Goal: Task Accomplishment & Management: Manage account settings

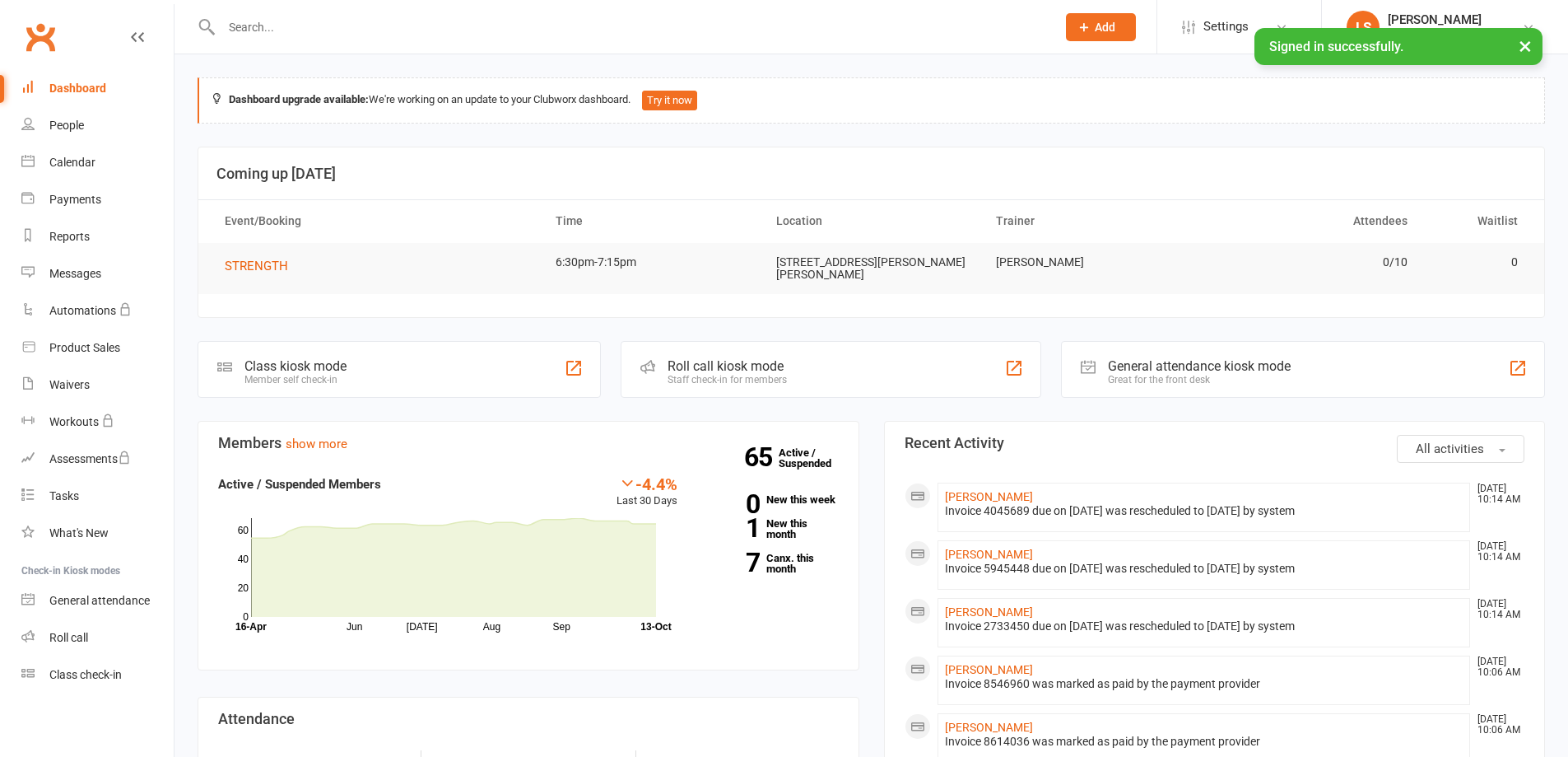
click at [301, 14] on div at bounding box center [621, 27] width 847 height 54
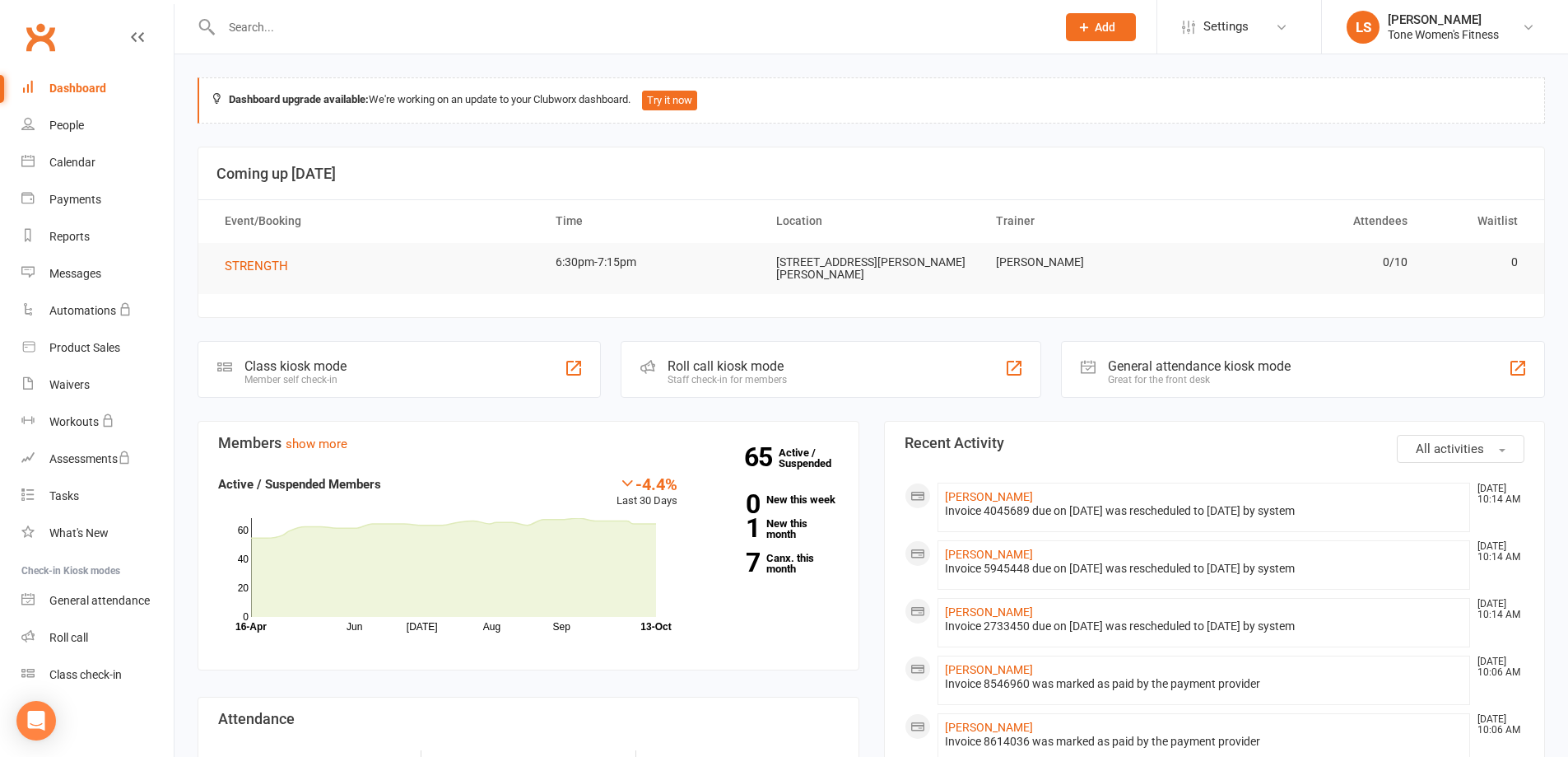
click at [296, 39] on div at bounding box center [621, 27] width 847 height 54
click at [271, 38] on input "text" at bounding box center [630, 27] width 828 height 23
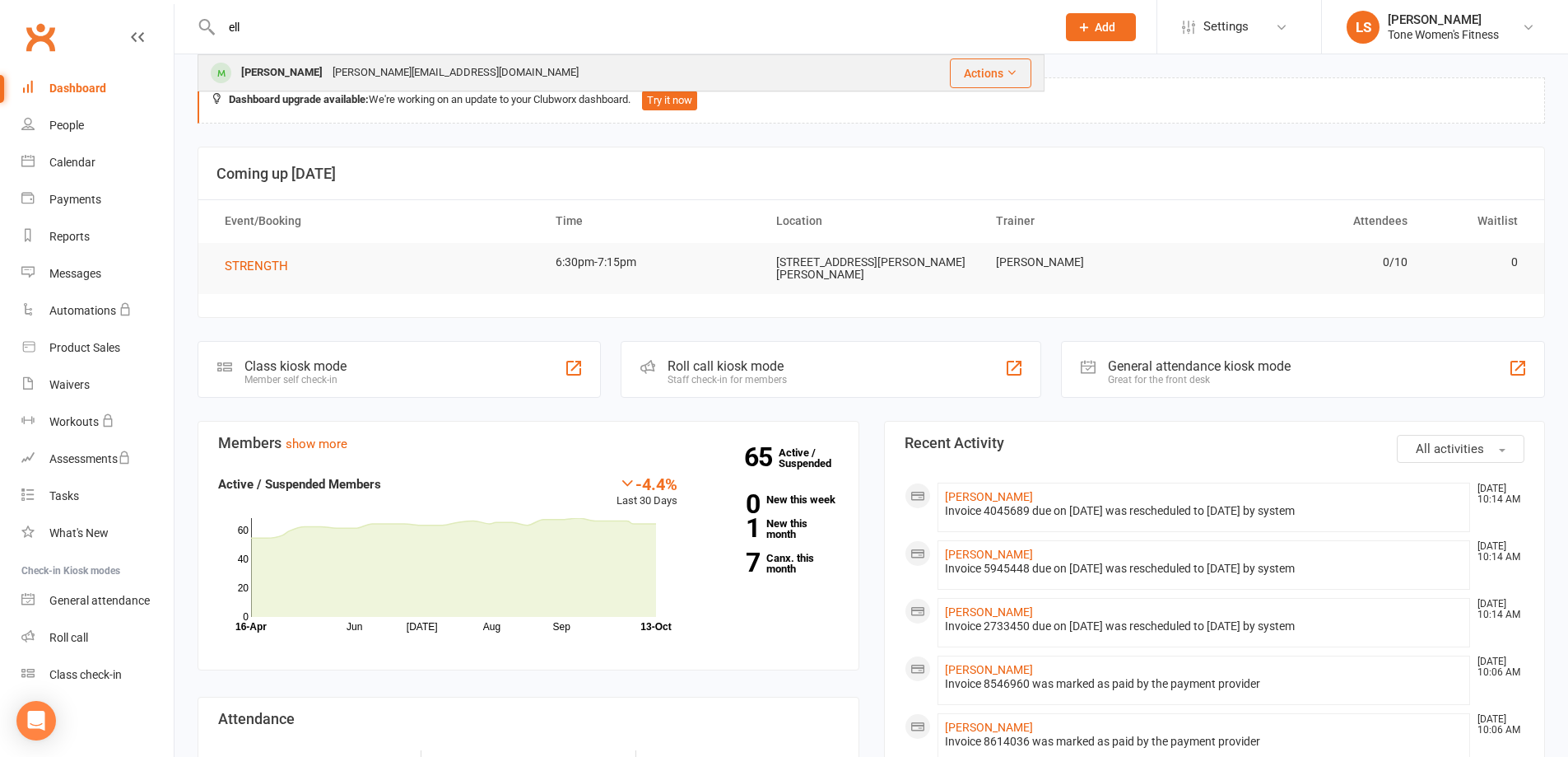
type input "ell"
click at [277, 74] on div "[PERSON_NAME]" at bounding box center [281, 73] width 91 height 24
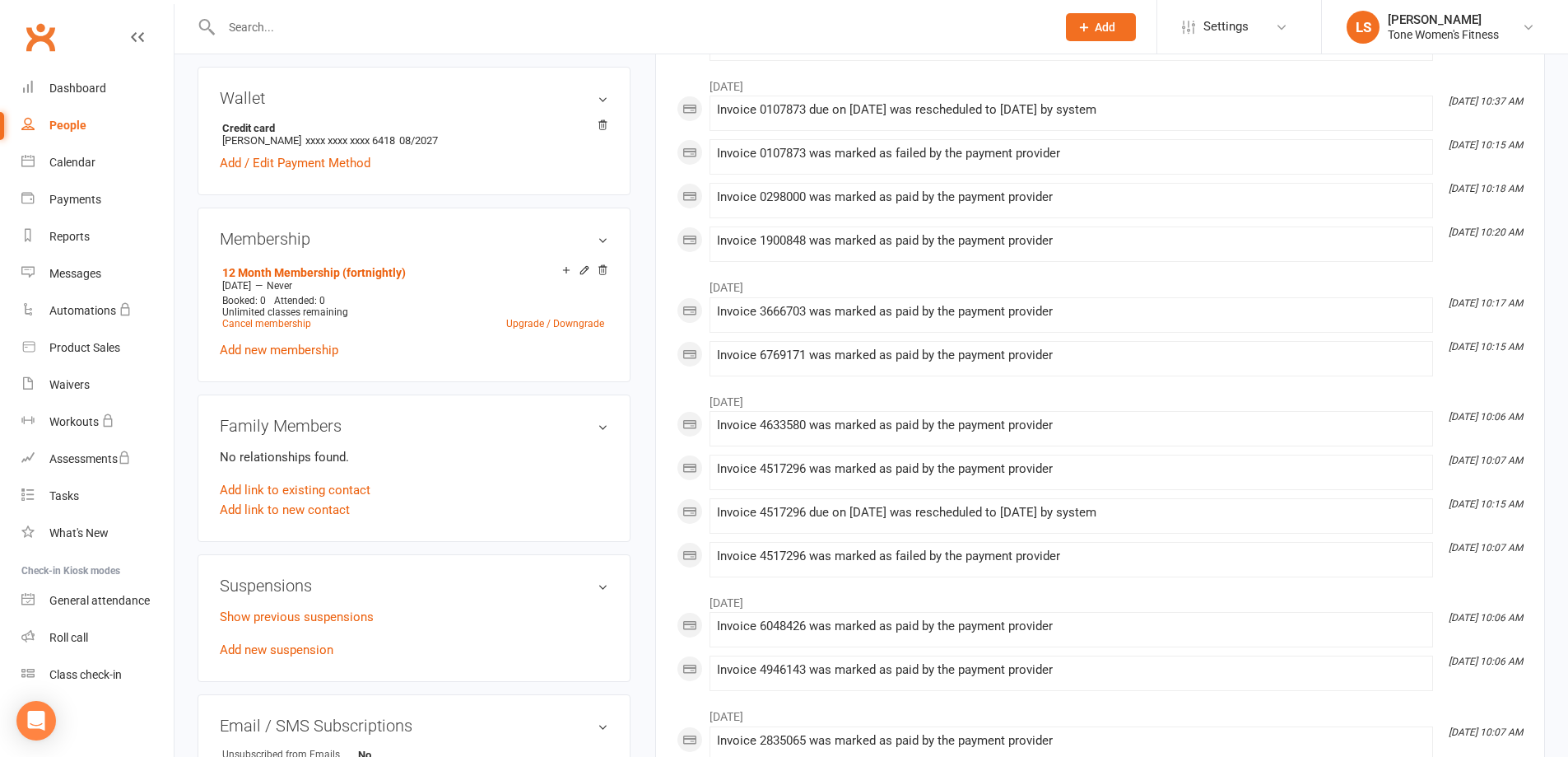
scroll to position [528, 0]
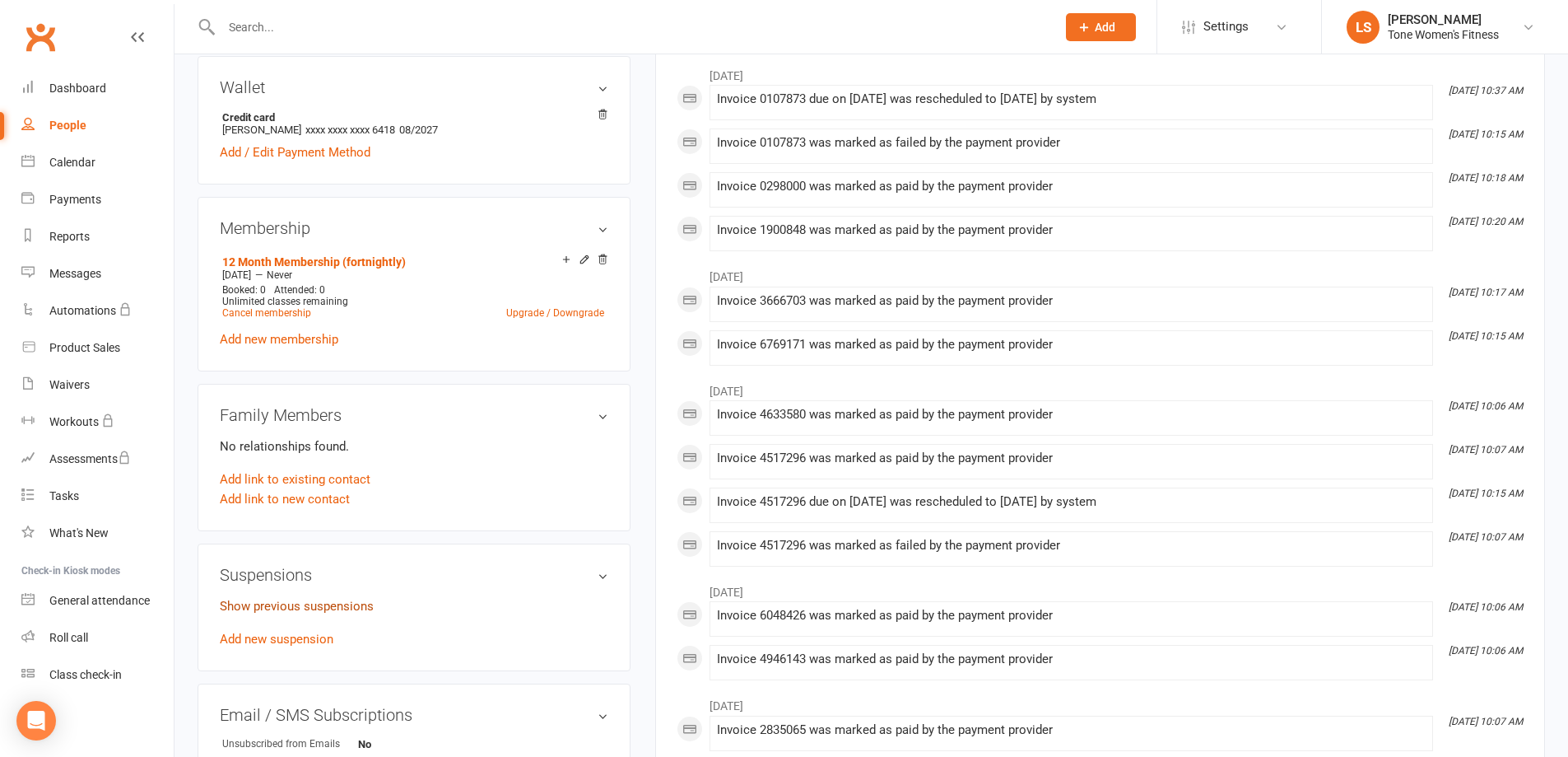
click at [370, 601] on link "Show previous suspensions" at bounding box center [297, 606] width 154 height 15
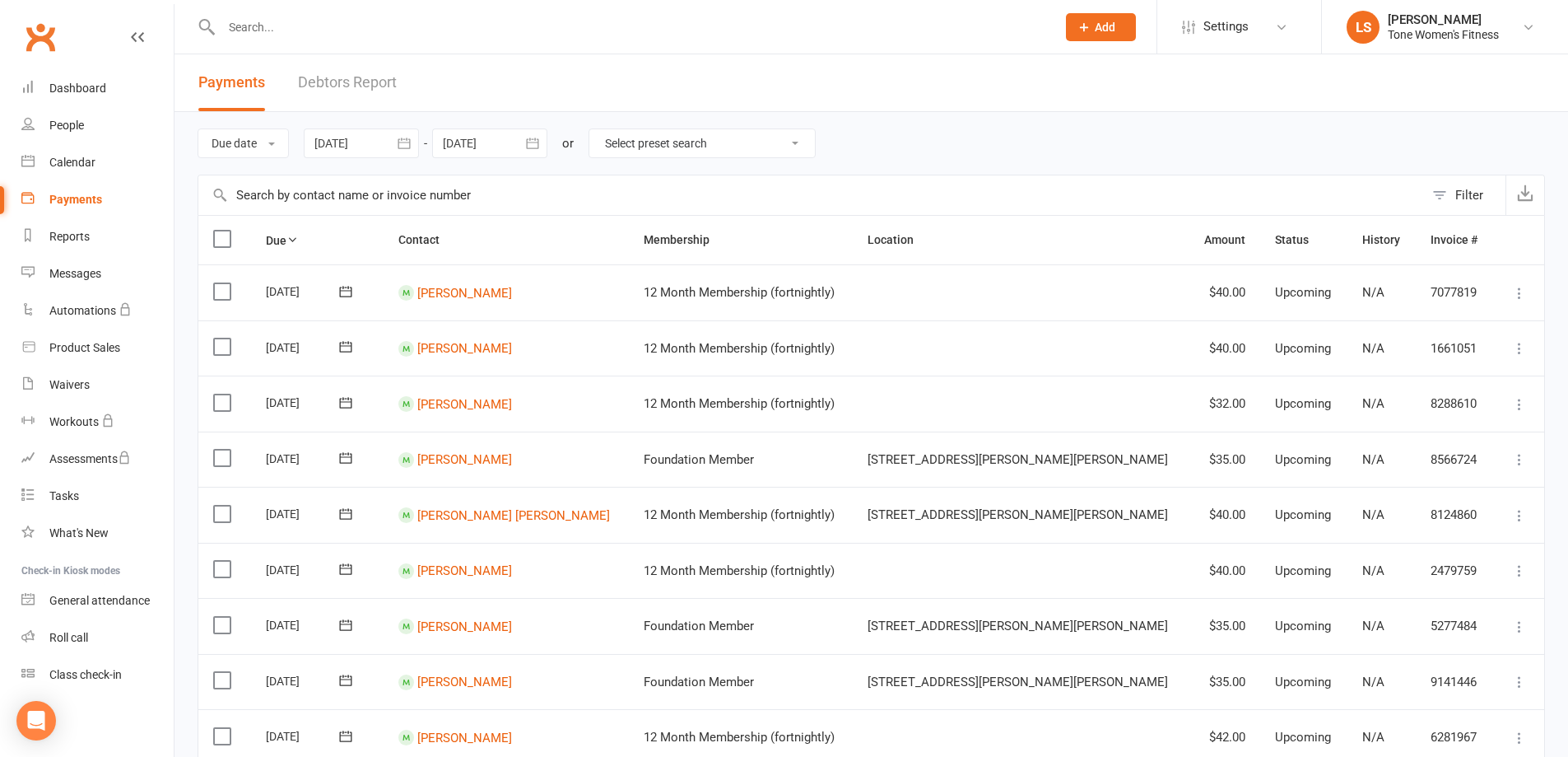
click at [267, 16] on input "text" at bounding box center [630, 27] width 828 height 23
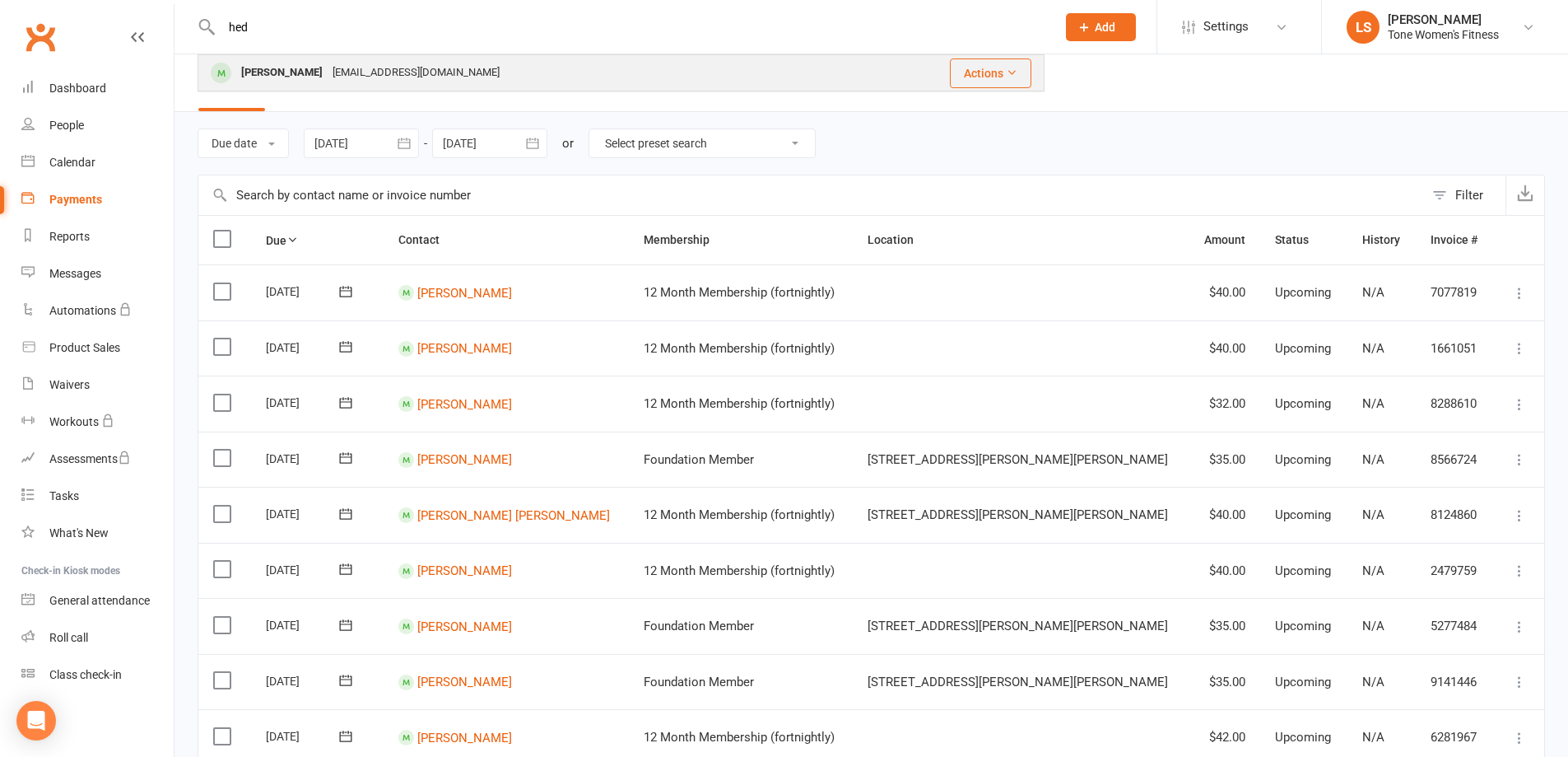
type input "hed"
click at [314, 73] on div "Hadiyeh Alizada" at bounding box center [281, 73] width 91 height 24
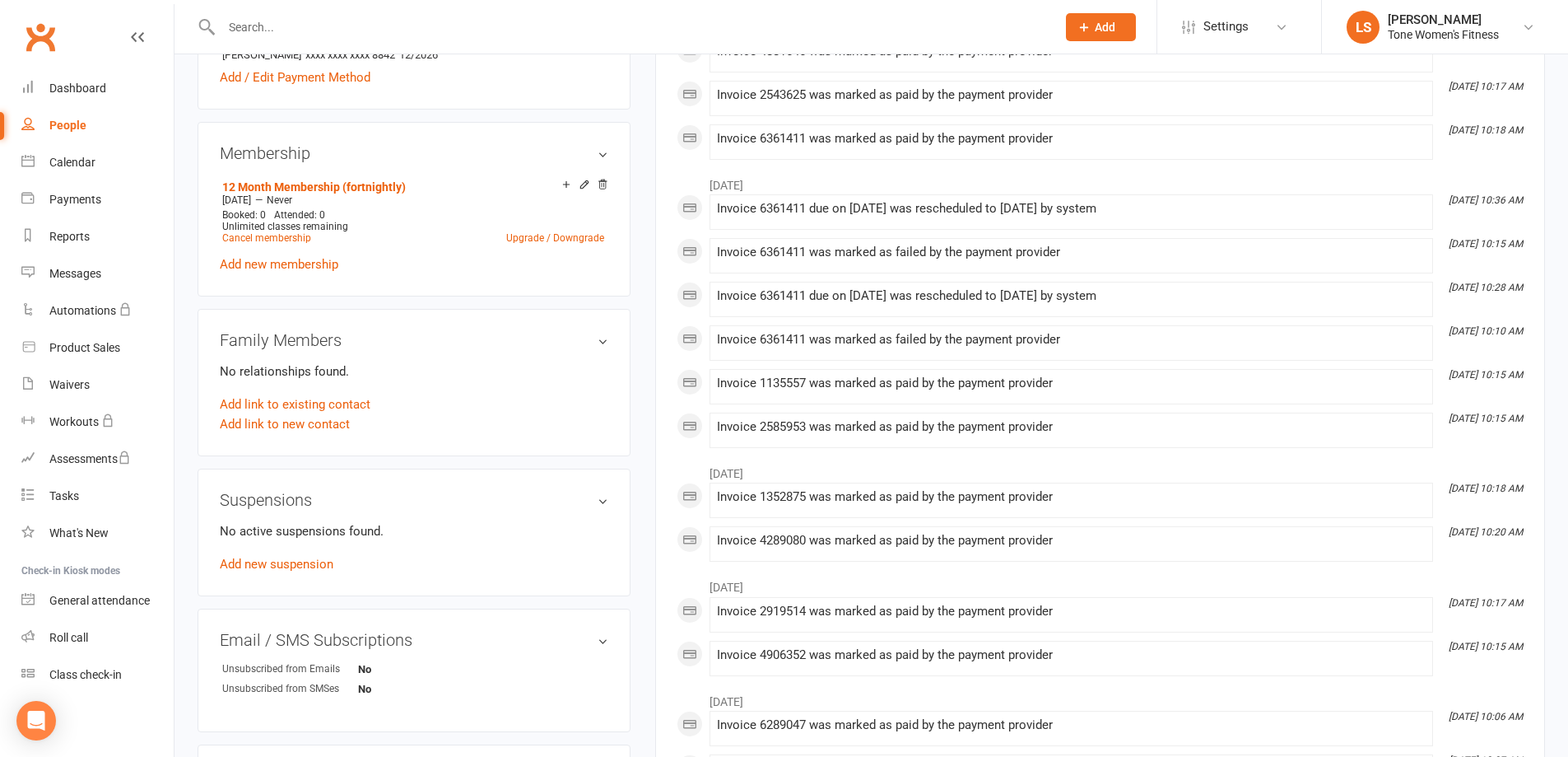
scroll to position [608, 0]
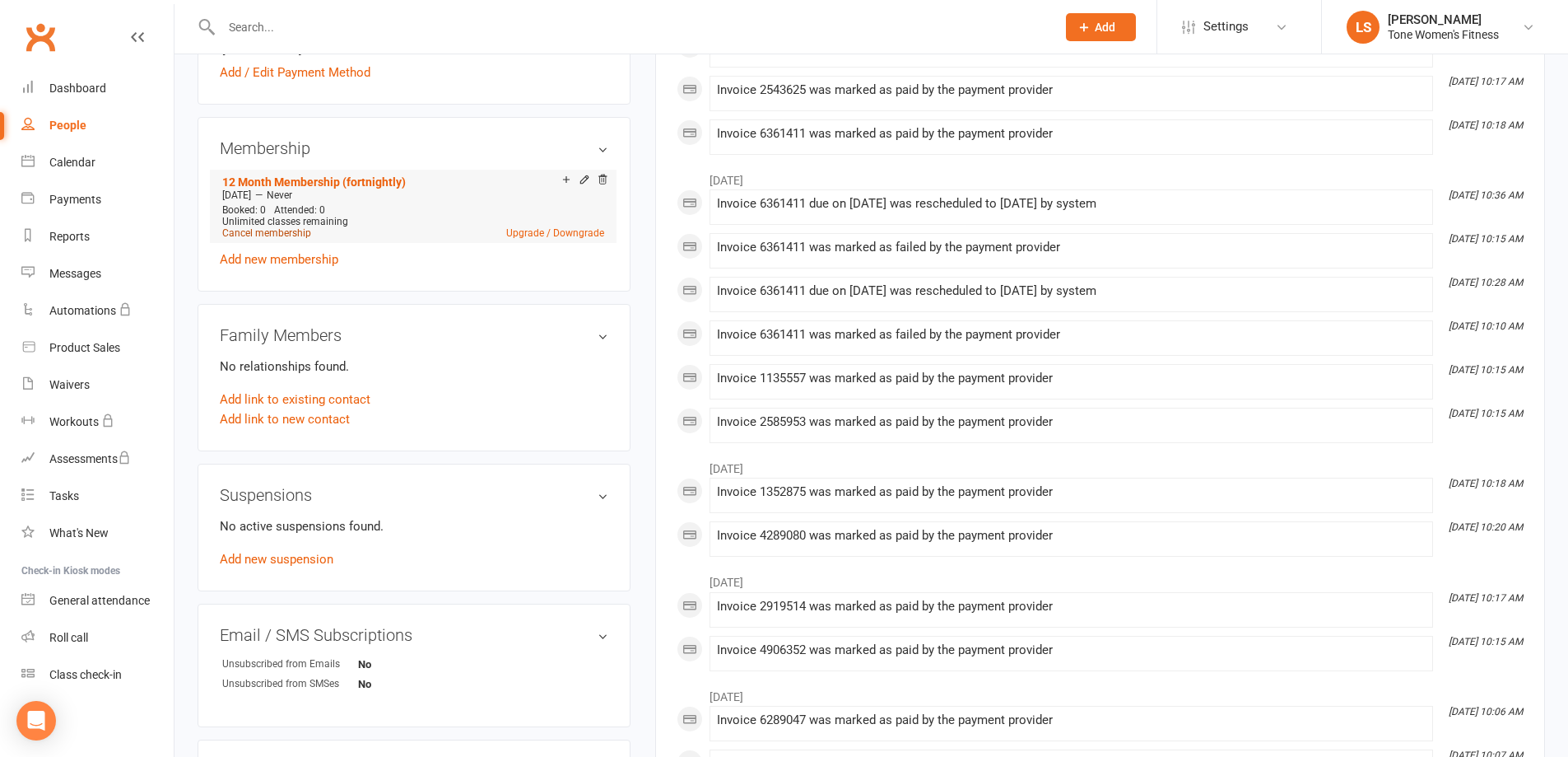
click at [256, 233] on link "Cancel membership" at bounding box center [266, 233] width 89 height 11
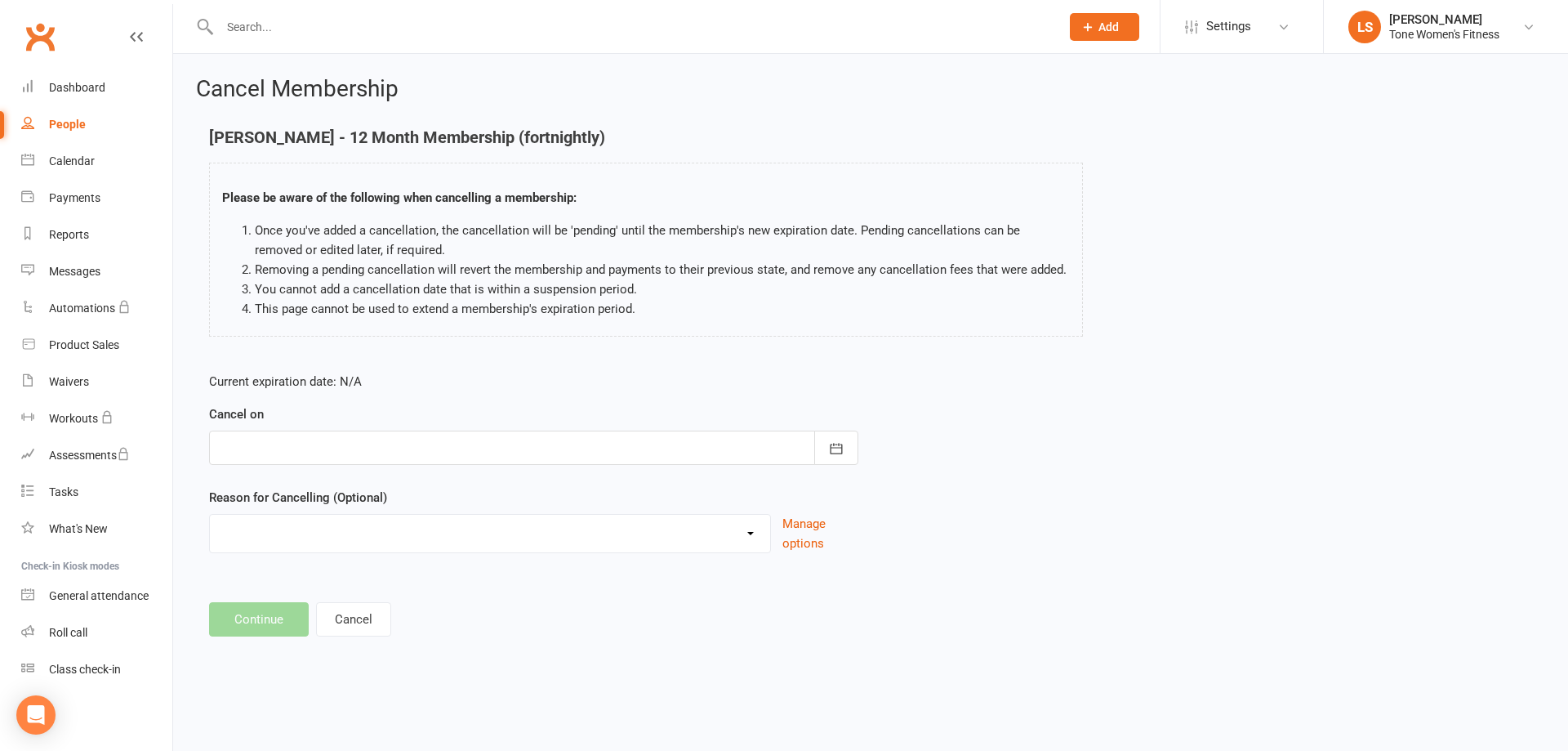
click at [255, 447] on div at bounding box center [533, 447] width 649 height 34
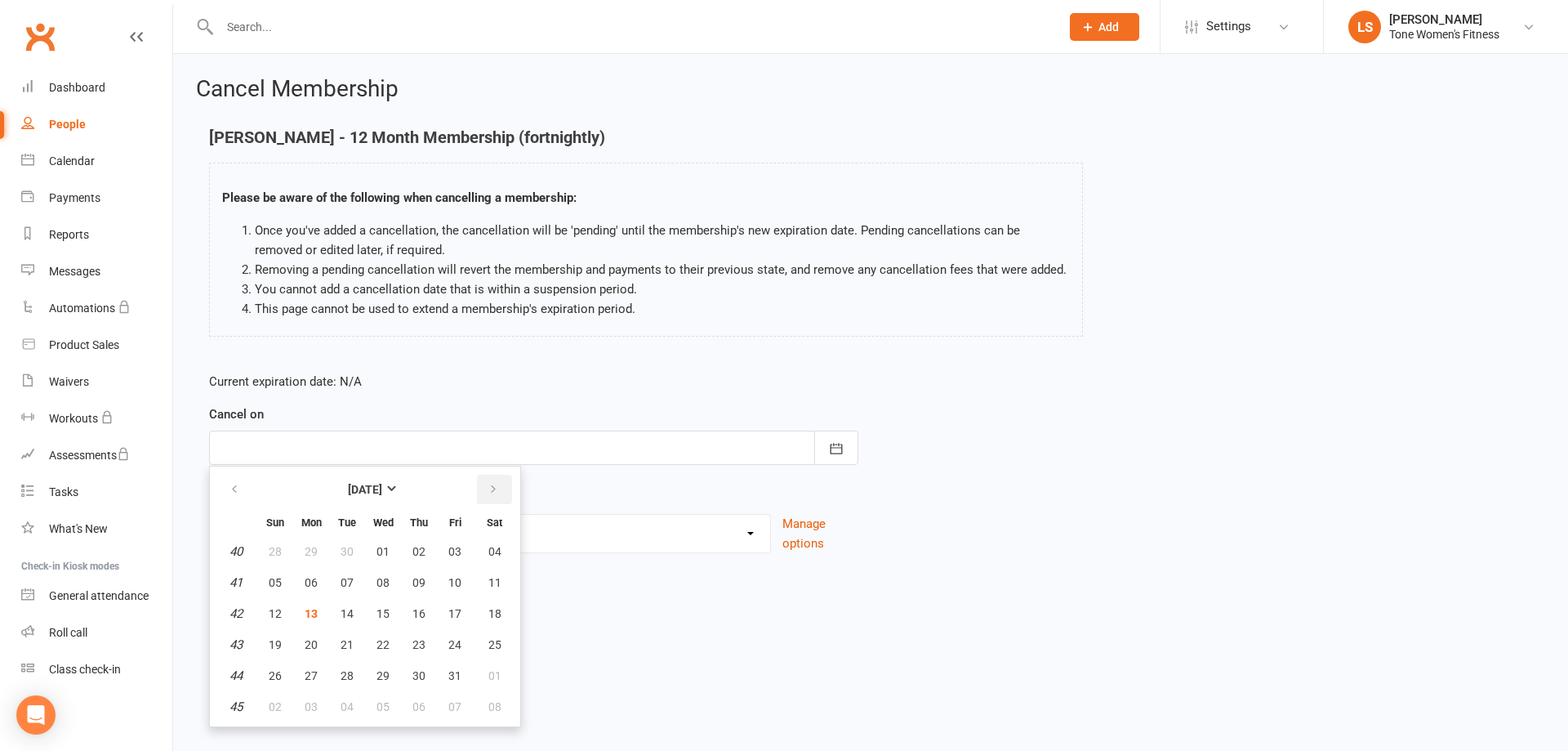
click at [497, 496] on icon "button" at bounding box center [493, 489] width 11 height 13
click at [377, 614] on span "12" at bounding box center [382, 613] width 13 height 13
type input "12 Nov 2025"
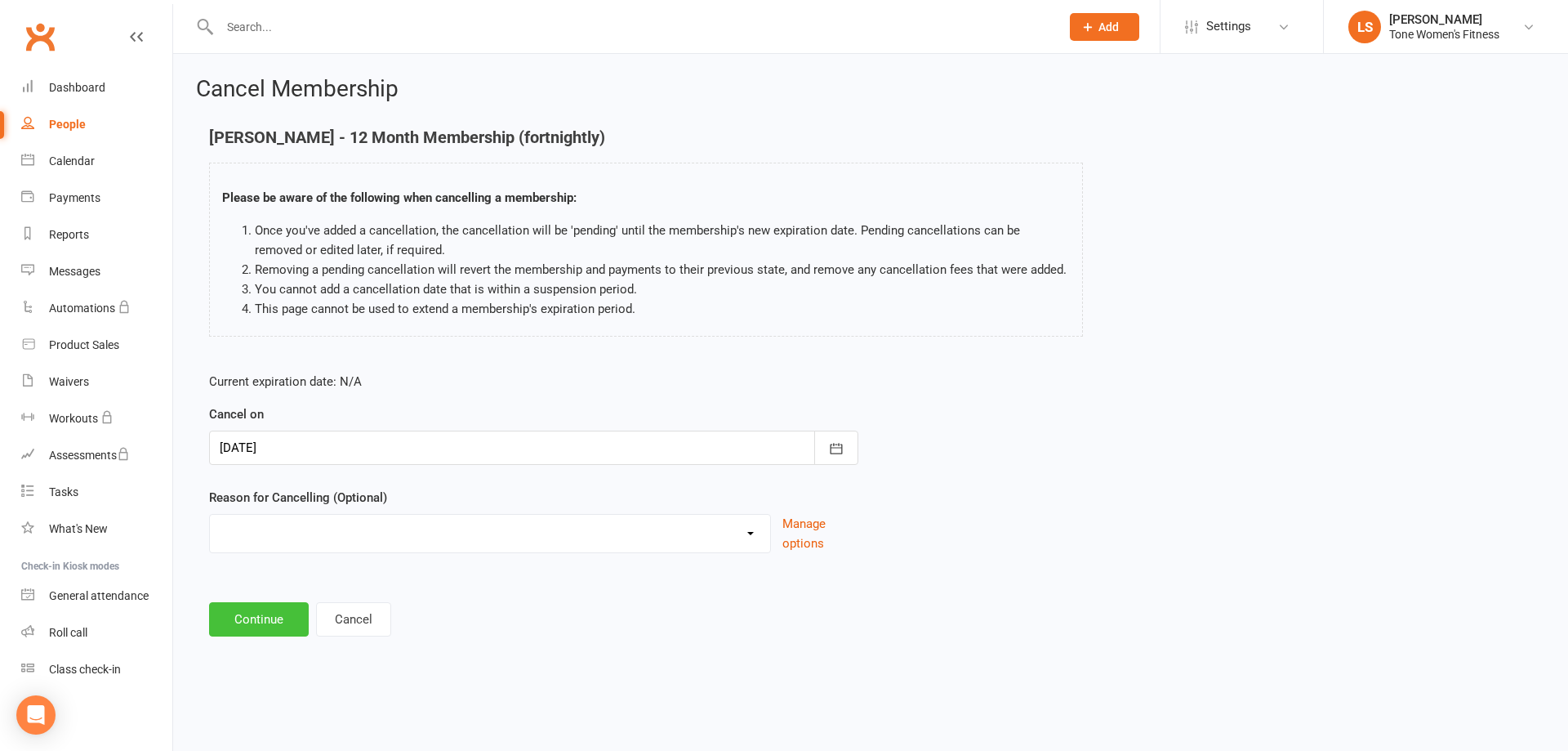
click at [253, 614] on button "Continue" at bounding box center [259, 619] width 100 height 34
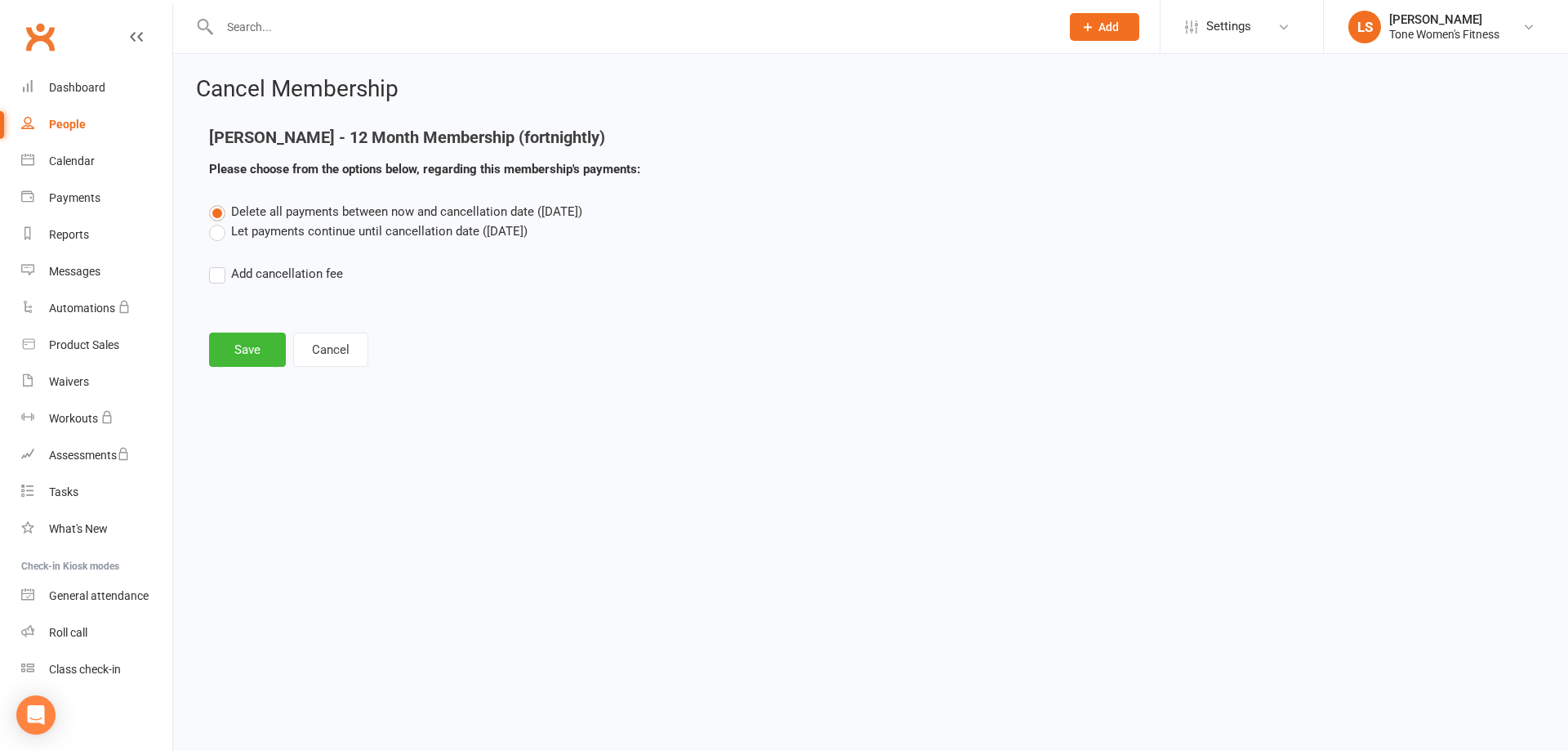
click at [212, 235] on label "Let payments continue until cancellation date (Nov 12, 2025)" at bounding box center [367, 231] width 318 height 19
click at [212, 221] on input "Let payments continue until cancellation date (Nov 12, 2025)" at bounding box center [214, 221] width 11 height 0
click at [261, 354] on button "Save" at bounding box center [247, 349] width 77 height 34
